Goal: Task Accomplishment & Management: Use online tool/utility

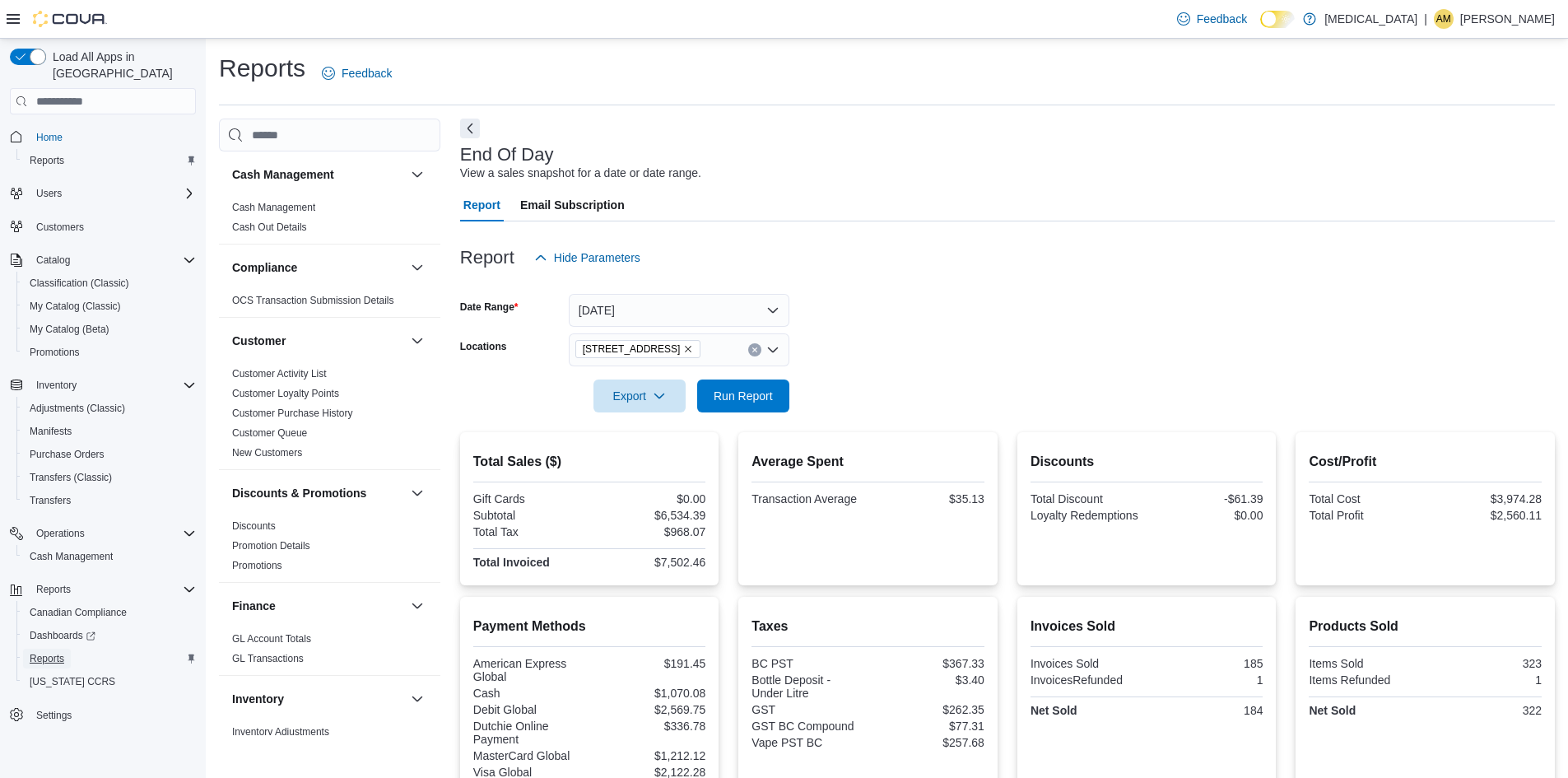
drag, startPoint x: 54, startPoint y: 639, endPoint x: 88, endPoint y: 638, distance: 34.0
click at [54, 652] on span "Reports" at bounding box center [47, 658] width 34 height 13
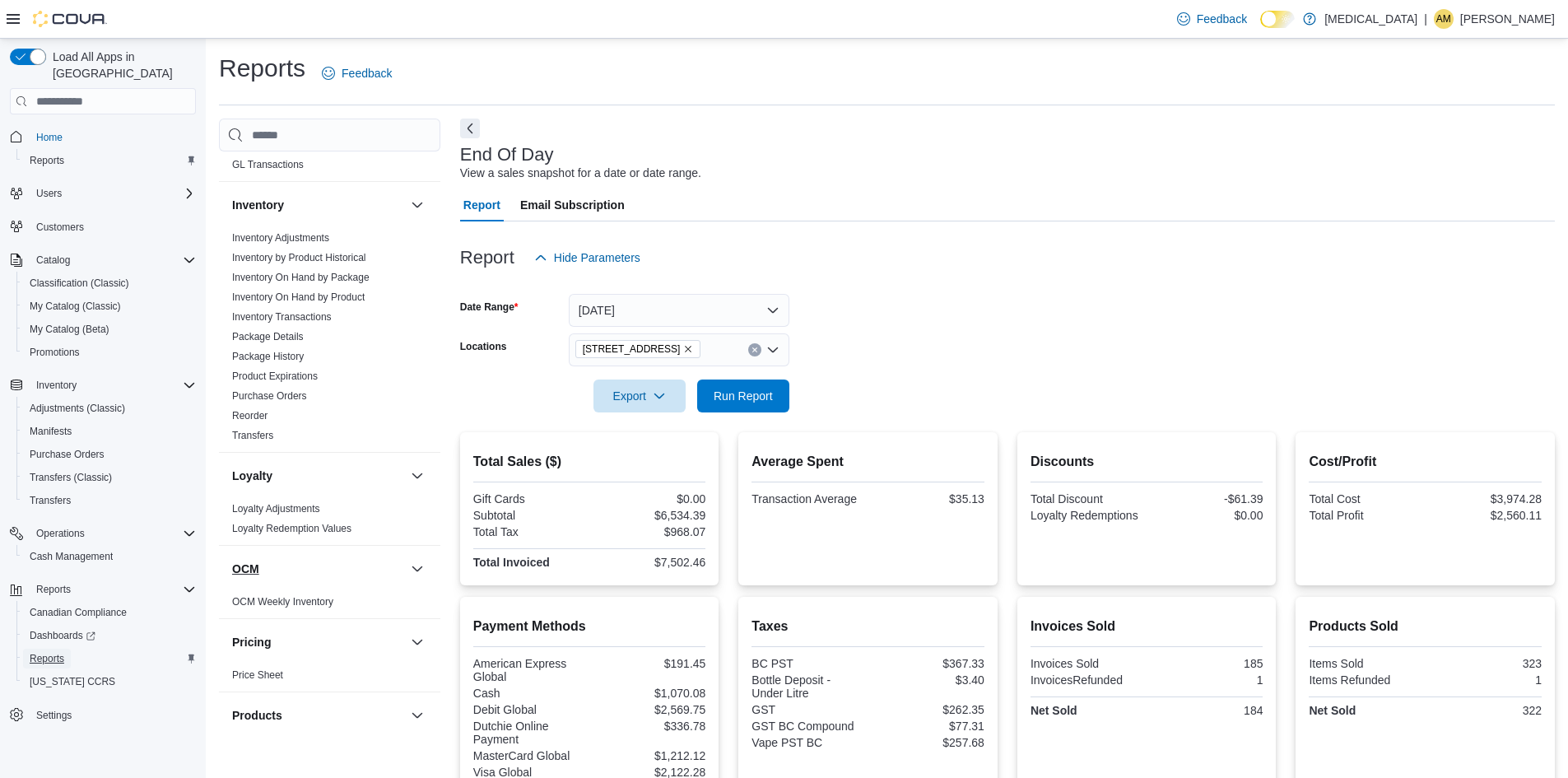
scroll to position [906, 0]
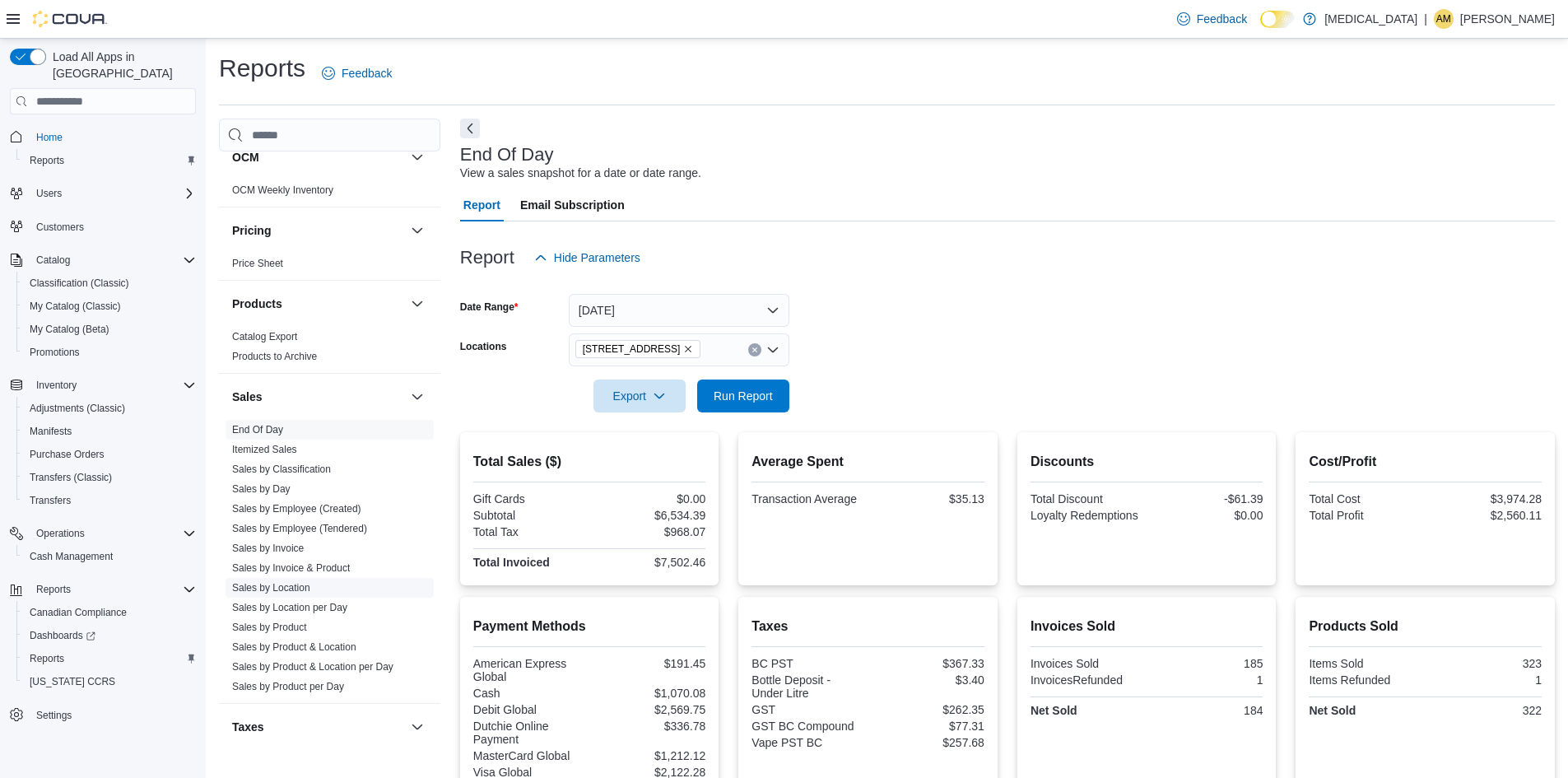
click at [298, 593] on link "Sales by Location" at bounding box center [271, 587] width 78 height 12
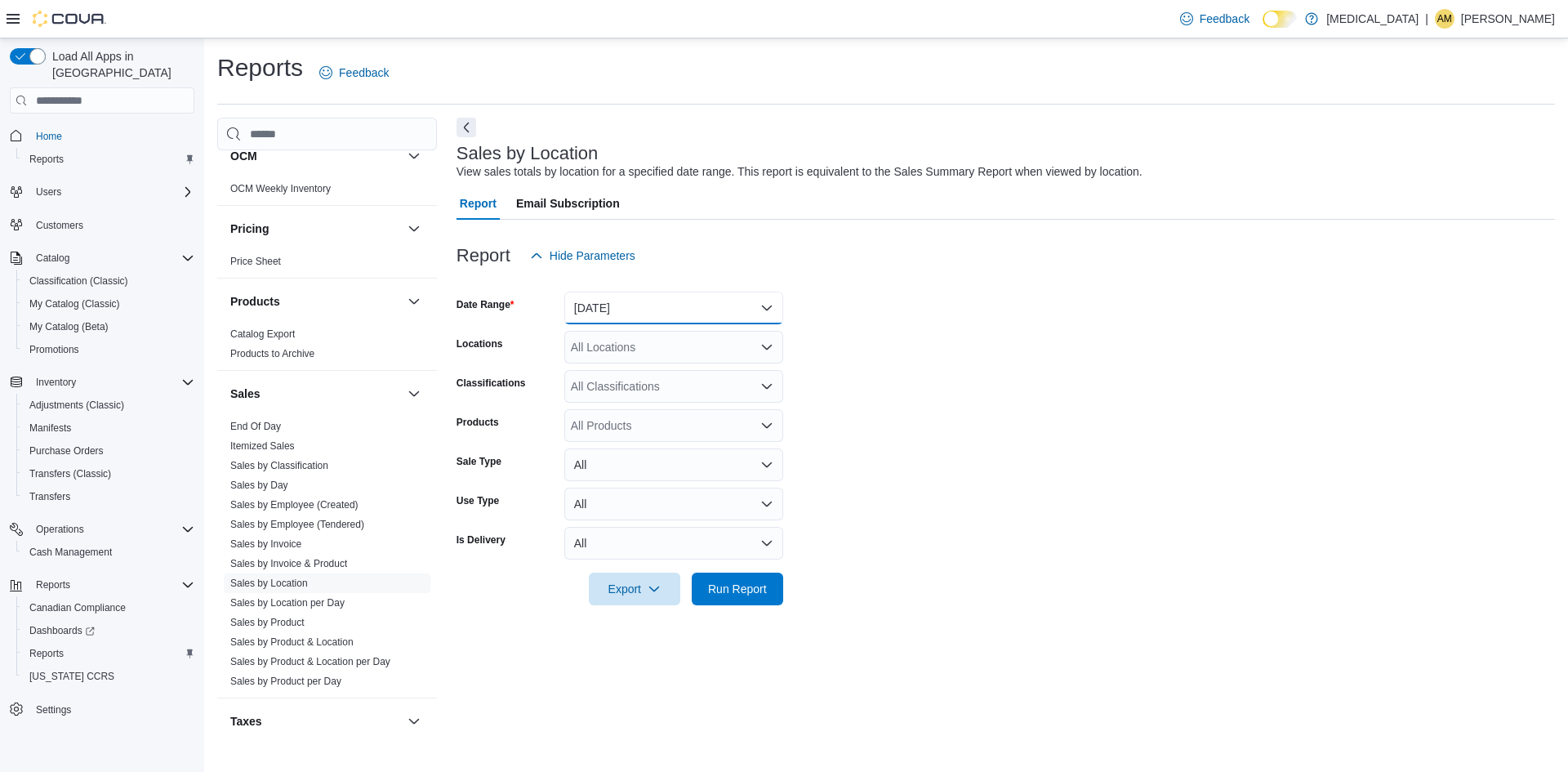
click at [769, 297] on button "[DATE]" at bounding box center [673, 308] width 219 height 33
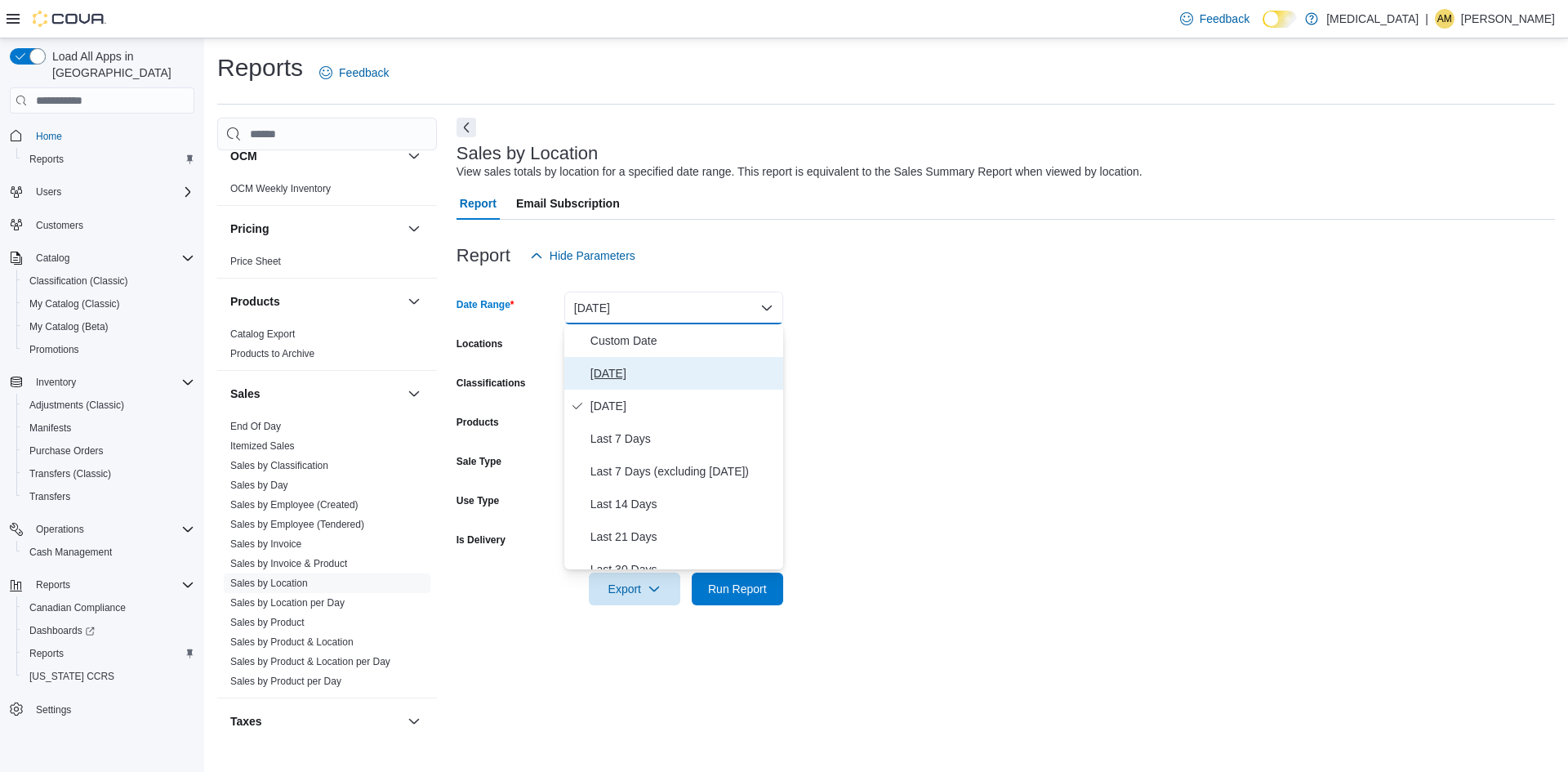
click at [614, 369] on span "[DATE]" at bounding box center [683, 373] width 186 height 20
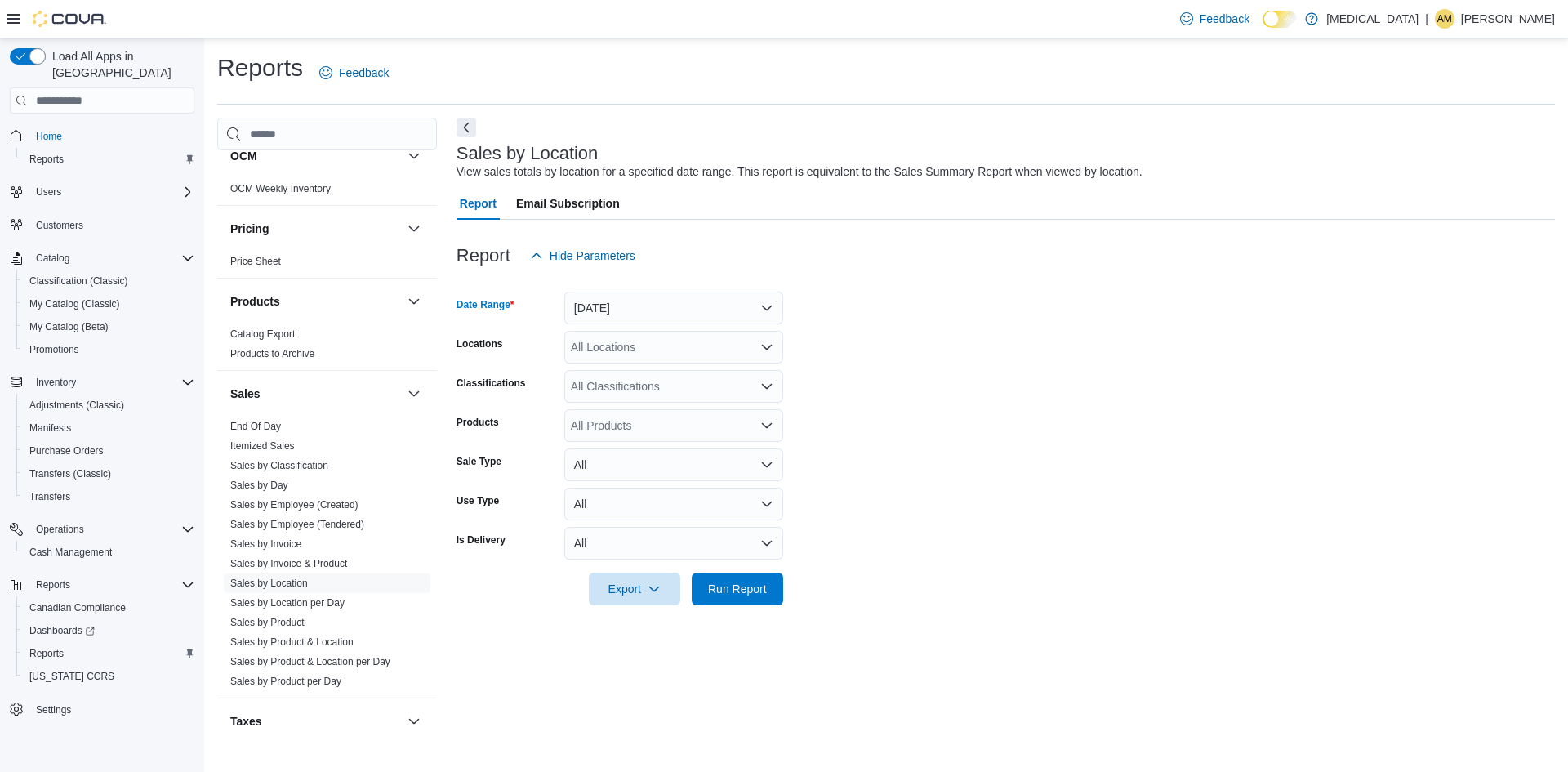
click at [896, 369] on form "Date Range [DATE] Locations All Locations Classifications All Classifications P…" at bounding box center [1005, 438] width 1098 height 333
click at [752, 594] on span "Run Report" at bounding box center [738, 588] width 59 height 16
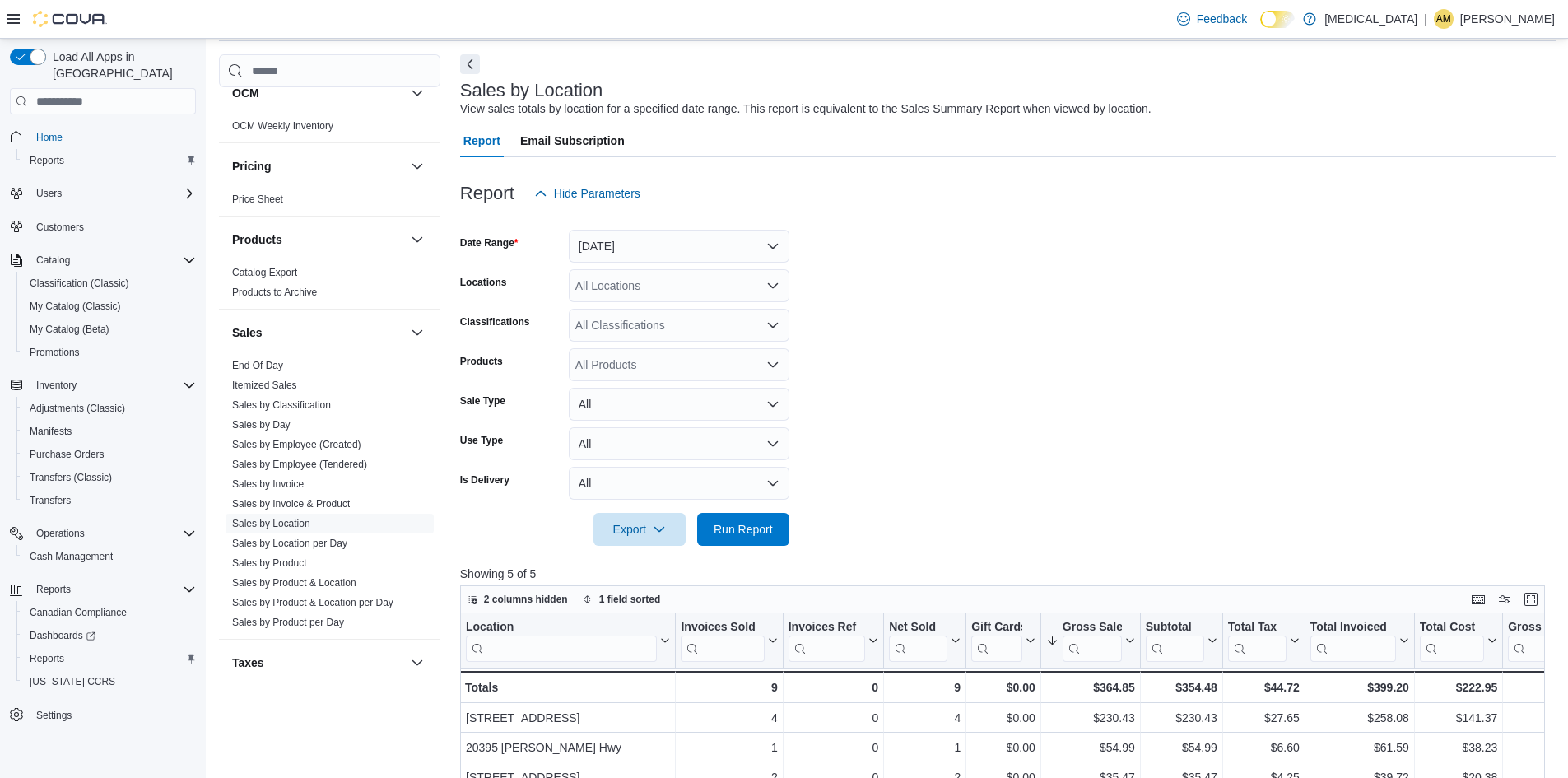
scroll to position [247, 0]
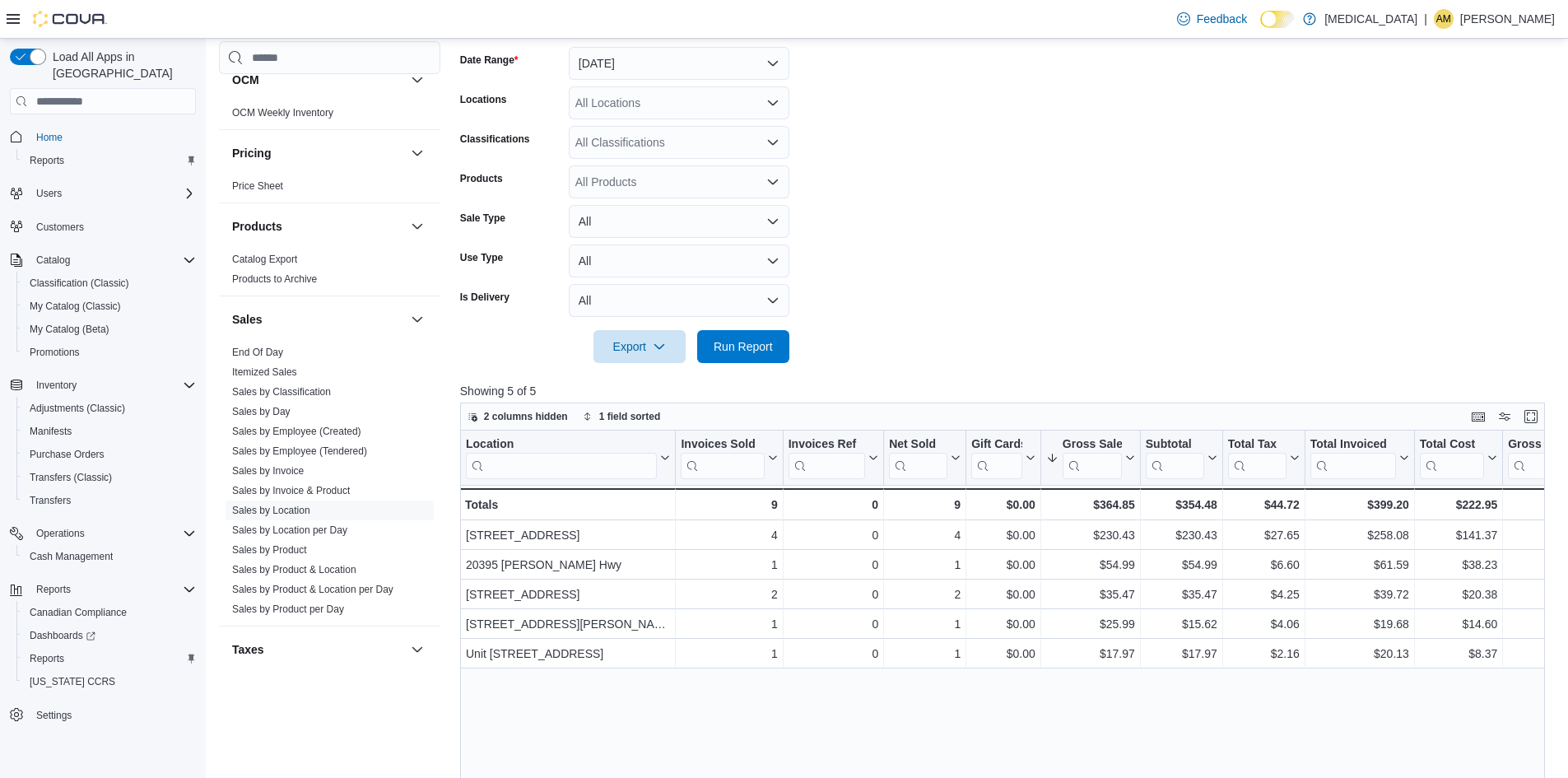
click at [827, 721] on div "Location Click to view column header actions Invoices Sold Click to view column…" at bounding box center [1008, 728] width 1096 height 595
